Goal: Task Accomplishment & Management: Use online tool/utility

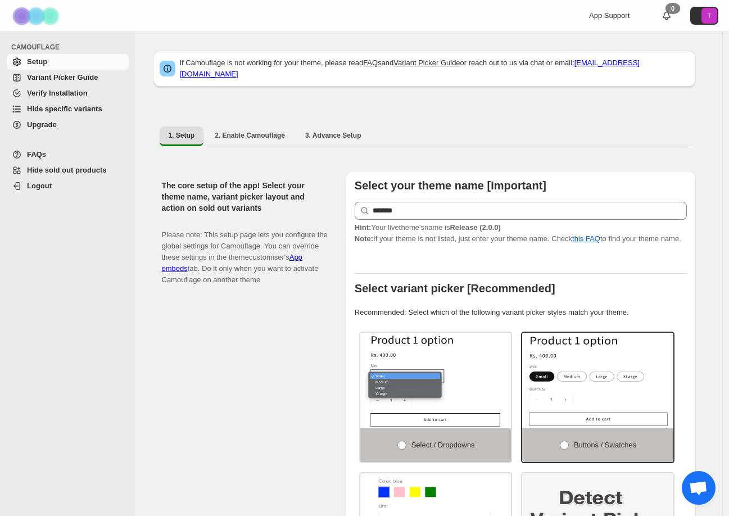
click at [57, 108] on span "Hide specific variants" at bounding box center [64, 109] width 75 height 8
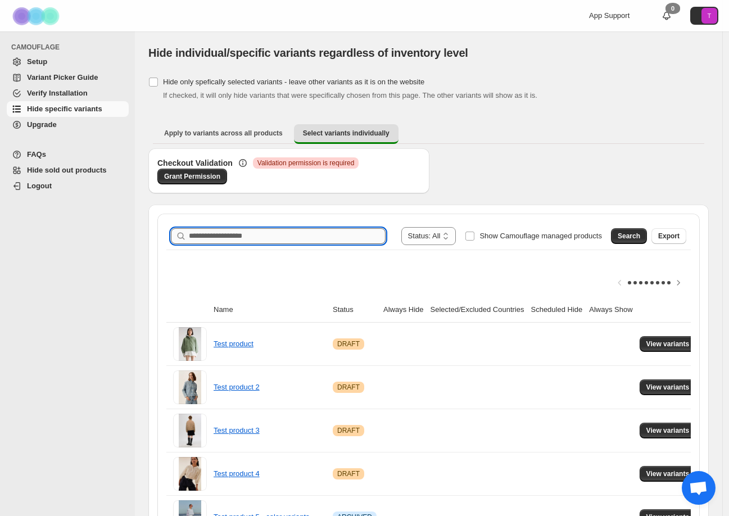
click at [221, 239] on input "Search product name" at bounding box center [287, 236] width 197 height 16
type input "******"
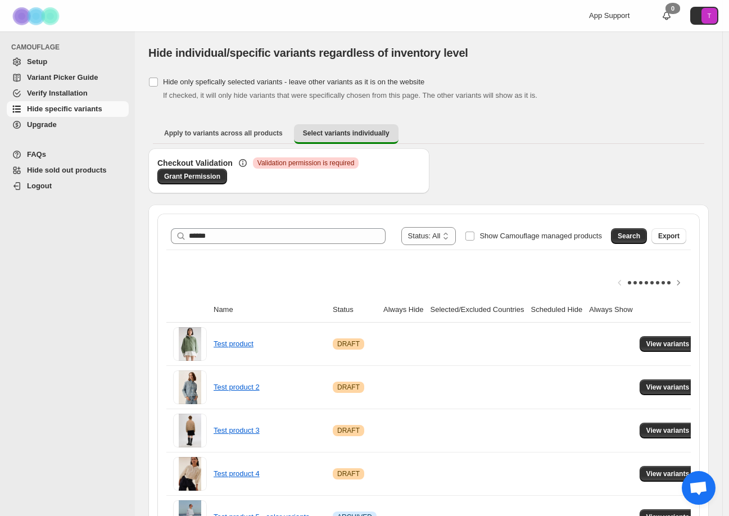
click at [637, 235] on span "Search" at bounding box center [629, 236] width 22 height 9
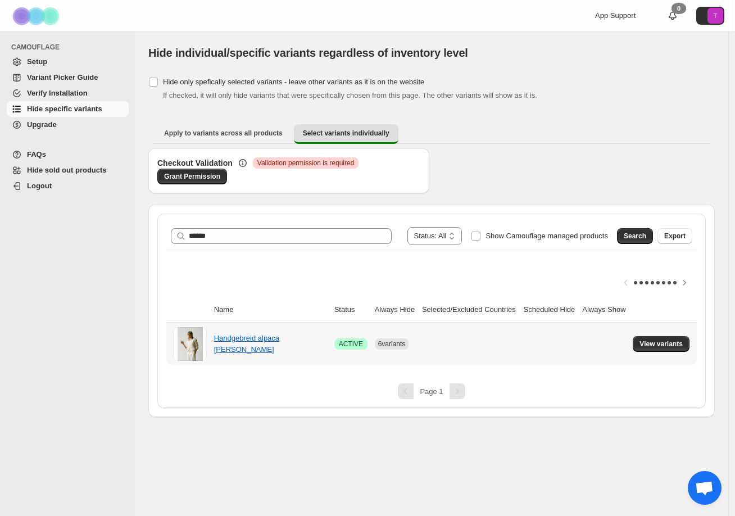
click at [391, 347] on span "6 variants" at bounding box center [392, 344] width 28 height 8
click at [678, 345] on span "View variants" at bounding box center [661, 344] width 43 height 9
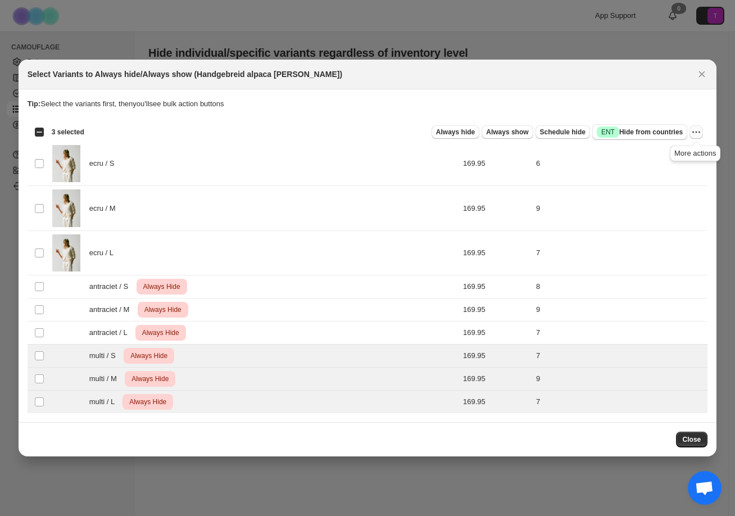
click at [699, 132] on icon "More actions" at bounding box center [696, 131] width 11 height 11
click at [640, 156] on span "Undo always hide" at bounding box center [644, 154] width 58 height 8
